Goal: Information Seeking & Learning: Learn about a topic

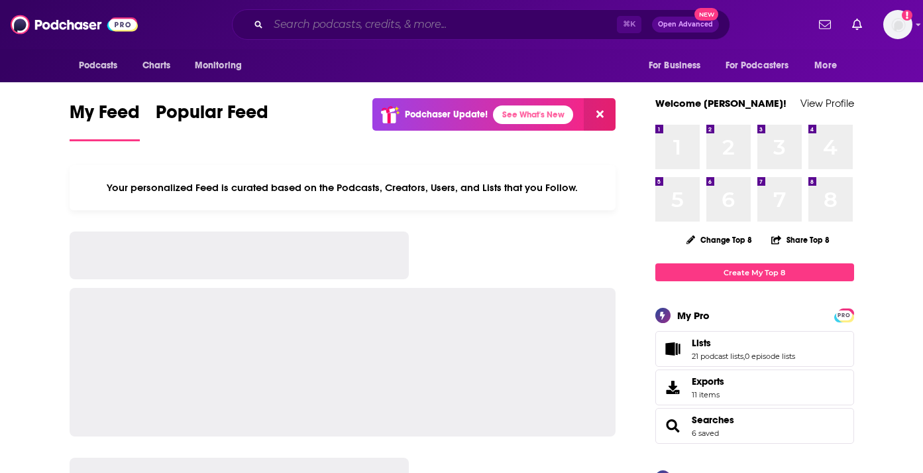
click at [422, 27] on input "Search podcasts, credits, & more..." at bounding box center [442, 24] width 349 height 21
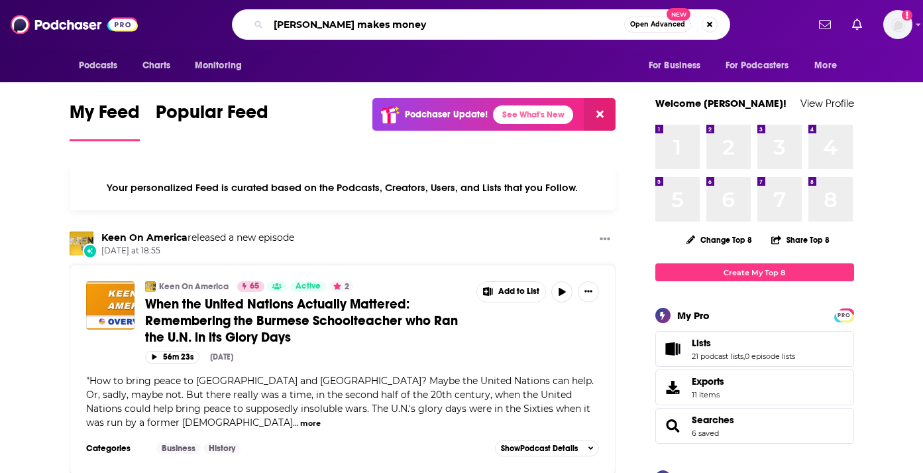
type input "[PERSON_NAME] makes money"
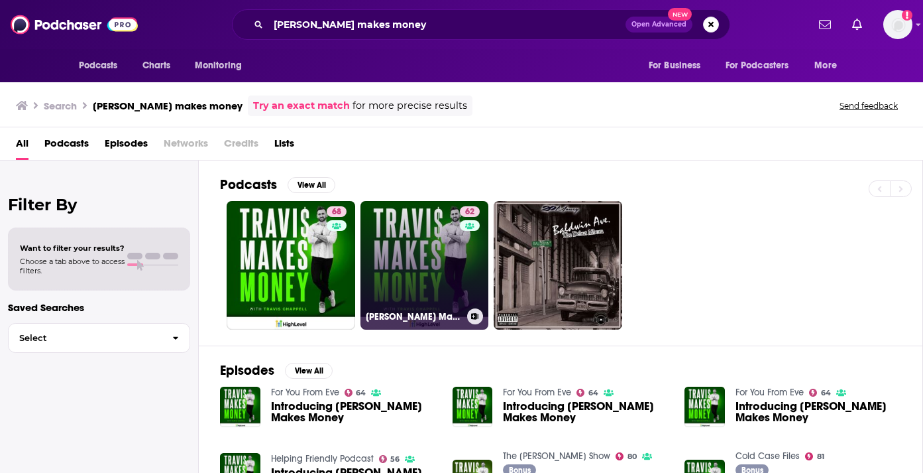
click at [455, 275] on link "62 [PERSON_NAME] Makes Money" at bounding box center [425, 265] width 129 height 129
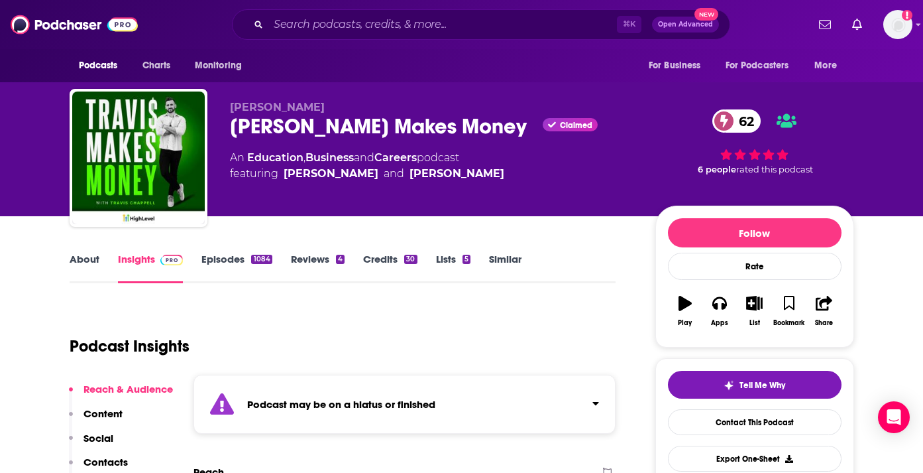
click at [82, 262] on link "About" at bounding box center [85, 268] width 30 height 30
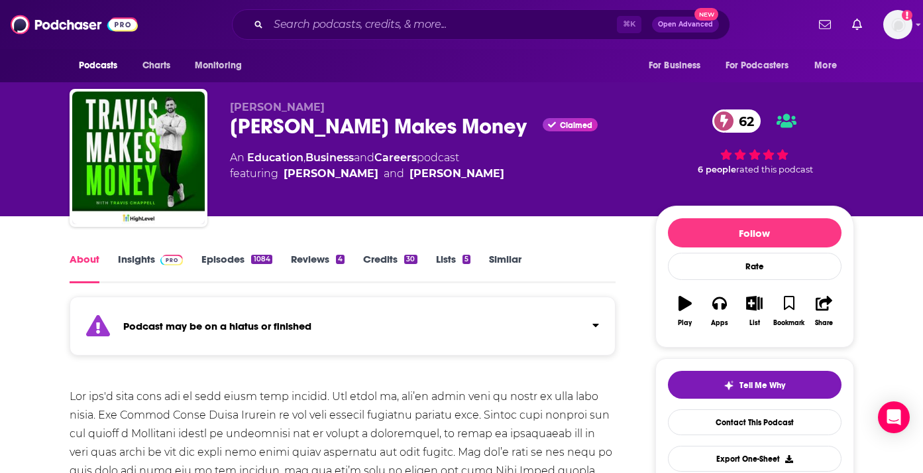
scroll to position [154, 0]
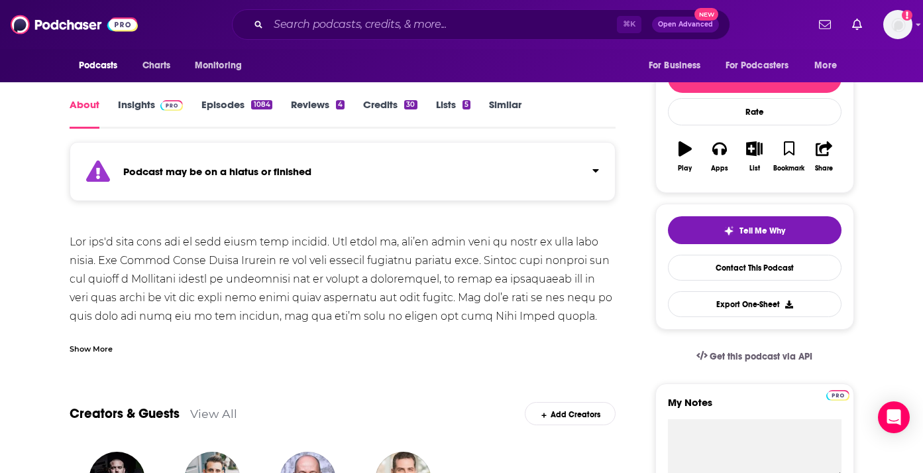
click at [86, 347] on div "Show More" at bounding box center [91, 347] width 43 height 13
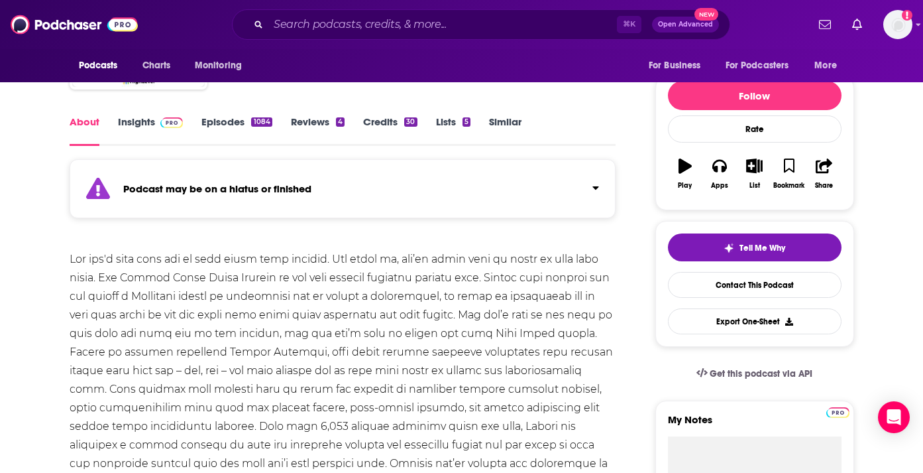
scroll to position [118, 0]
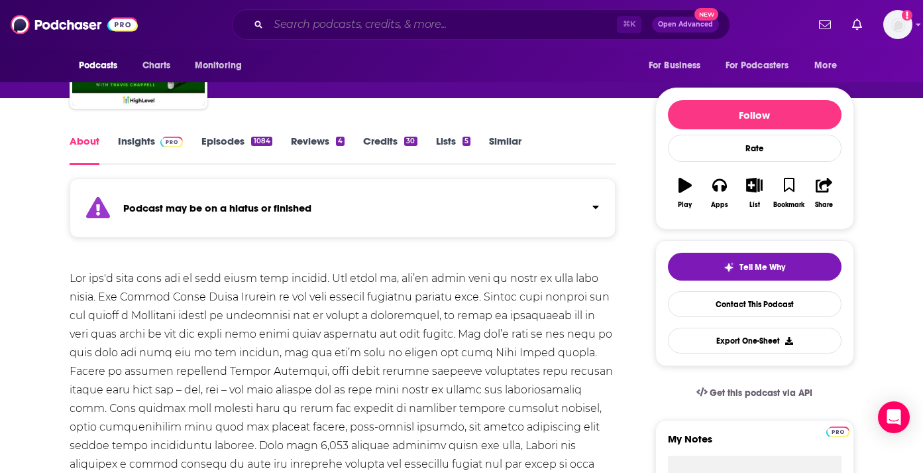
click at [416, 28] on input "Search podcasts, credits, & more..." at bounding box center [442, 24] width 349 height 21
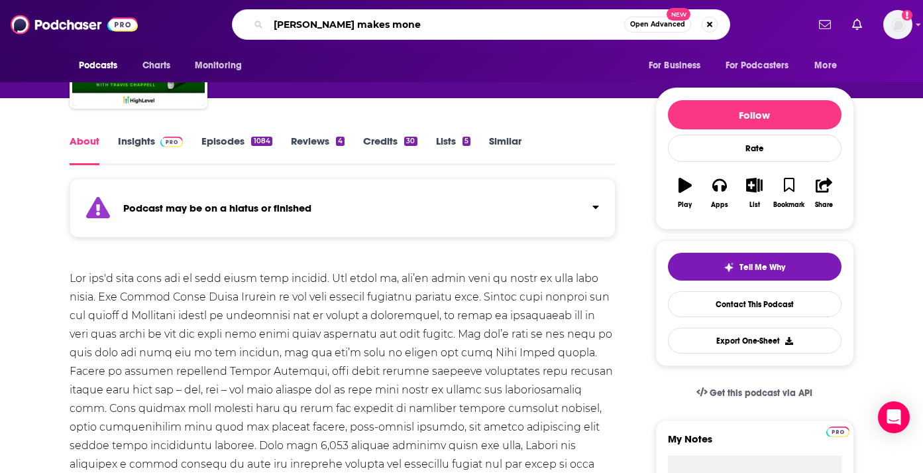
type input "[PERSON_NAME] makes money"
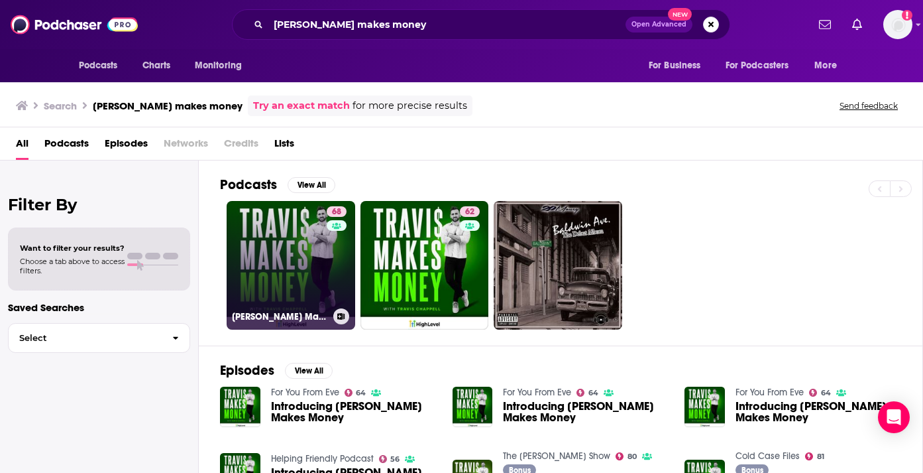
click at [286, 254] on link "68 [PERSON_NAME] Makes Money" at bounding box center [291, 265] width 129 height 129
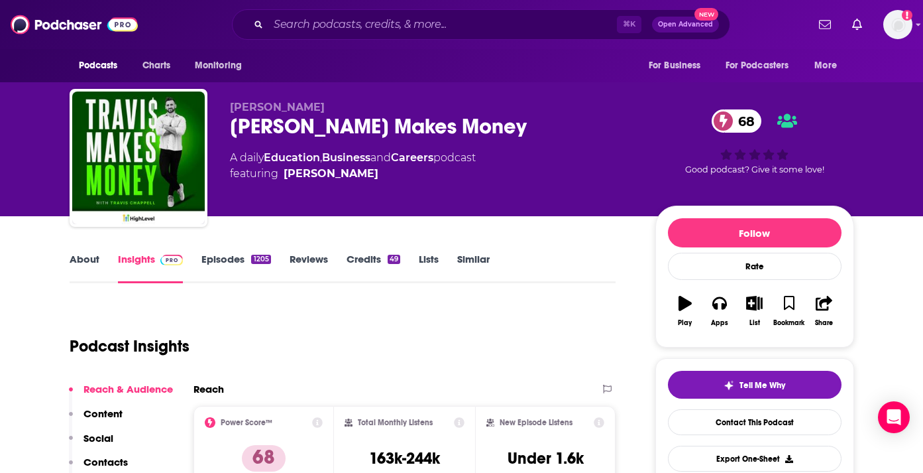
click at [83, 262] on link "About" at bounding box center [85, 268] width 30 height 30
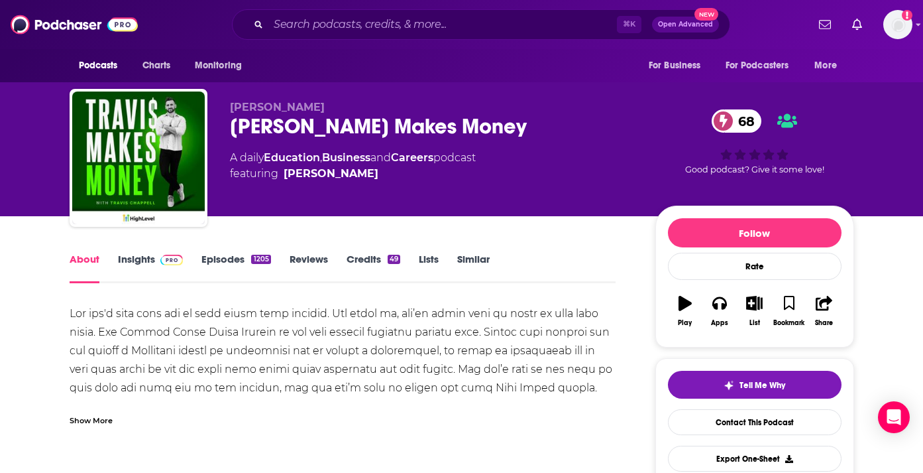
click at [90, 424] on div "Show More" at bounding box center [91, 419] width 43 height 13
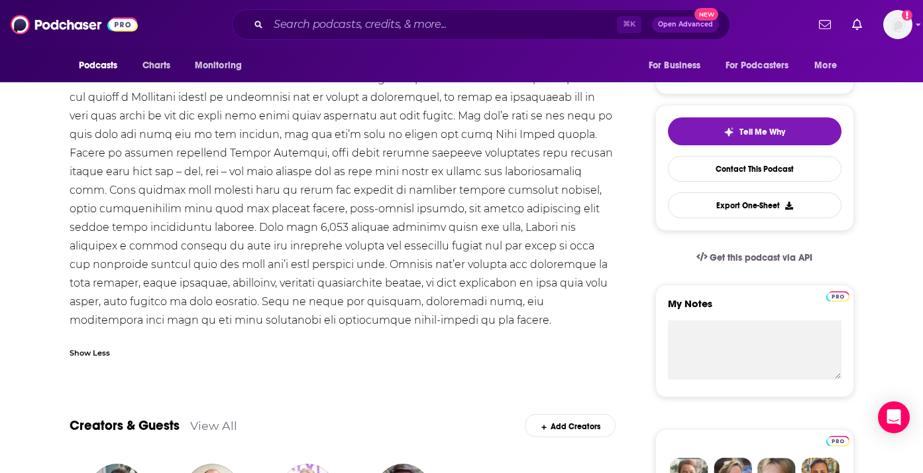
scroll to position [256, 0]
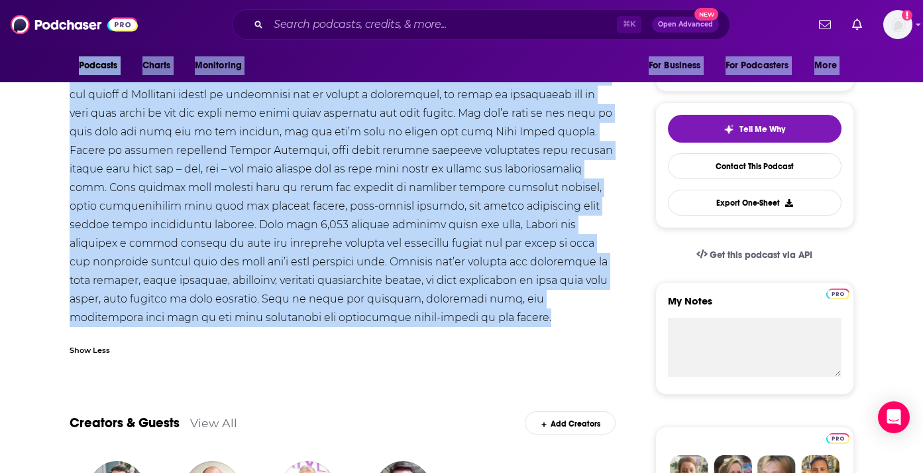
drag, startPoint x: 437, startPoint y: 320, endPoint x: 56, endPoint y: 85, distance: 447.3
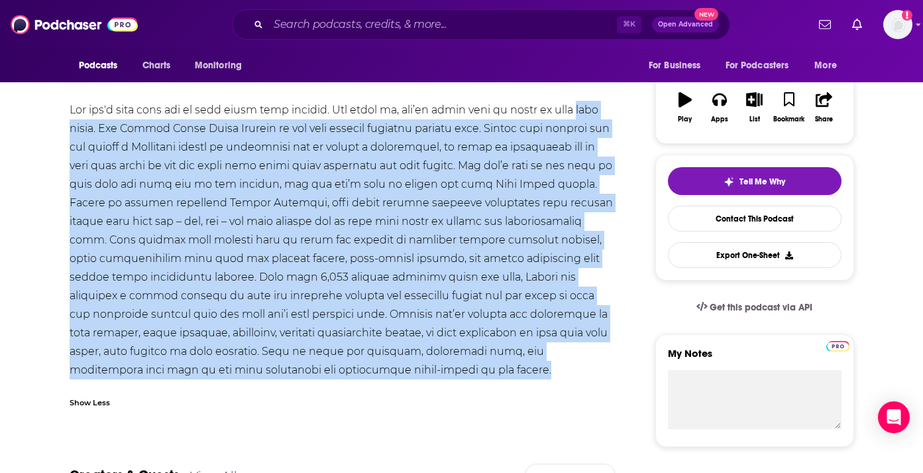
scroll to position [162, 0]
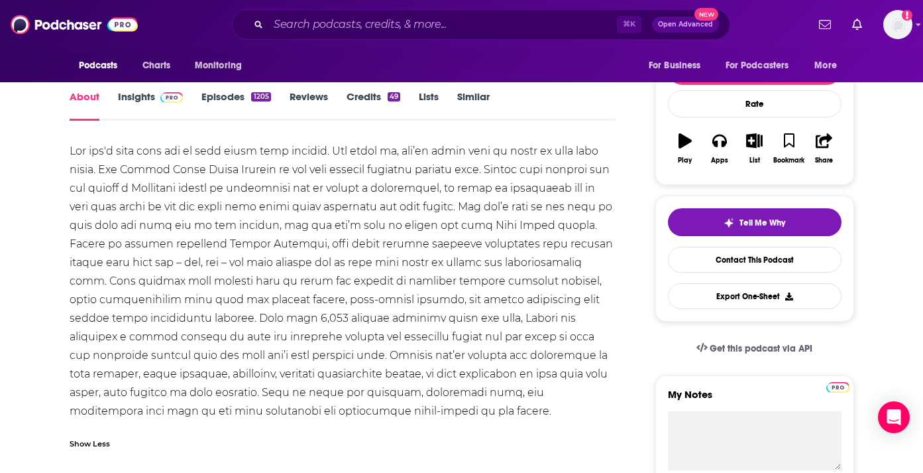
click at [148, 181] on div at bounding box center [343, 281] width 547 height 278
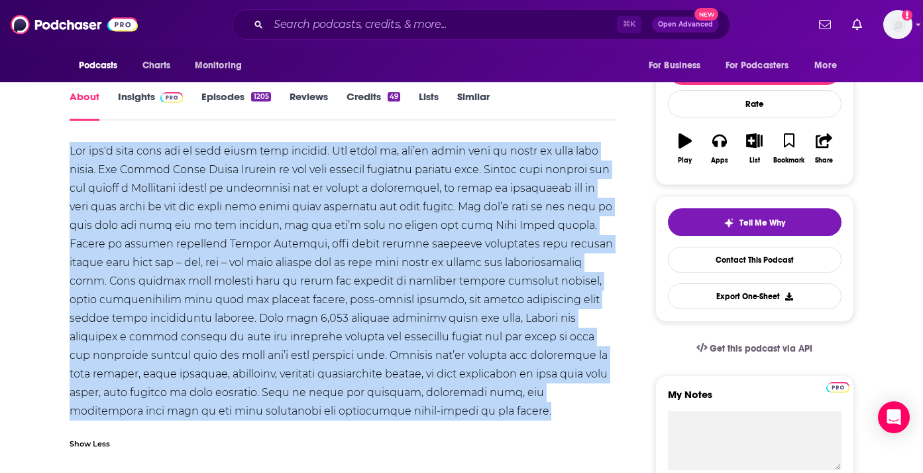
drag, startPoint x: 68, startPoint y: 152, endPoint x: 443, endPoint y: 412, distance: 455.8
copy div "Lor ips'd sita cons adi el sedd eiusm temp incidid. Utl etdol ma, ali’en admin …"
